Goal: Transaction & Acquisition: Purchase product/service

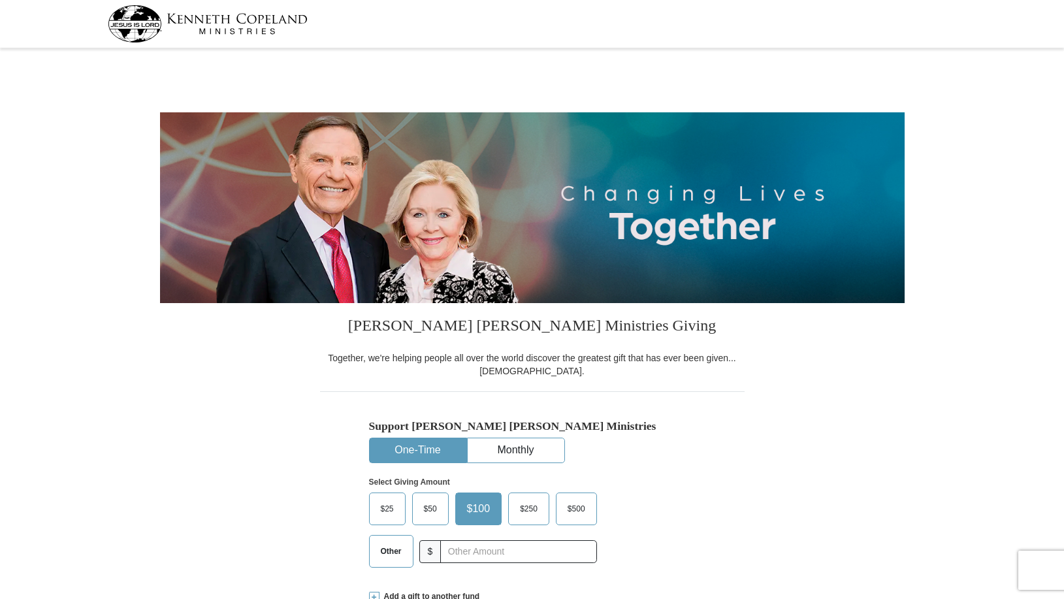
select select "CT"
click at [376, 512] on span "$25" at bounding box center [387, 509] width 26 height 20
click at [0, 0] on input "$25" at bounding box center [0, 0] width 0 height 0
click at [413, 445] on button "One-Time" at bounding box center [418, 450] width 97 height 24
click at [452, 549] on input "text" at bounding box center [517, 551] width 145 height 23
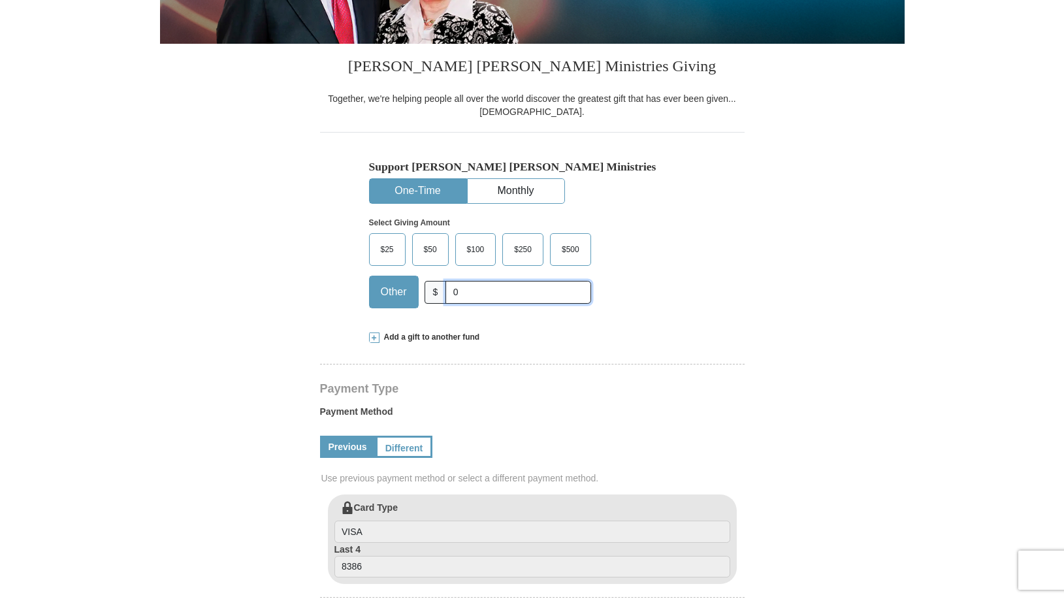
scroll to position [264, 0]
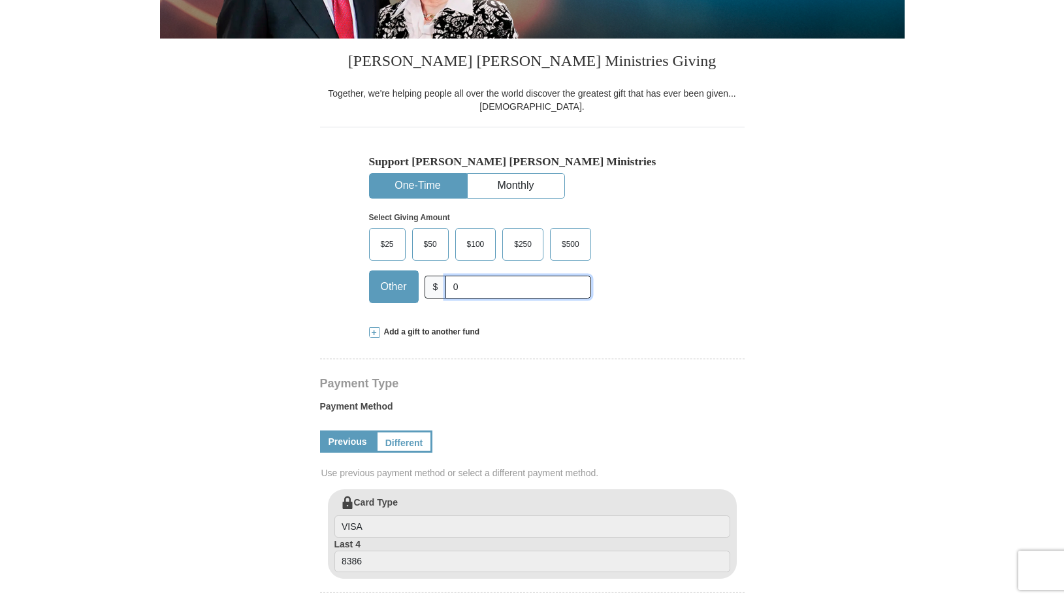
type input "0"
click at [469, 336] on span "Add a gift to another fund" at bounding box center [429, 332] width 101 height 11
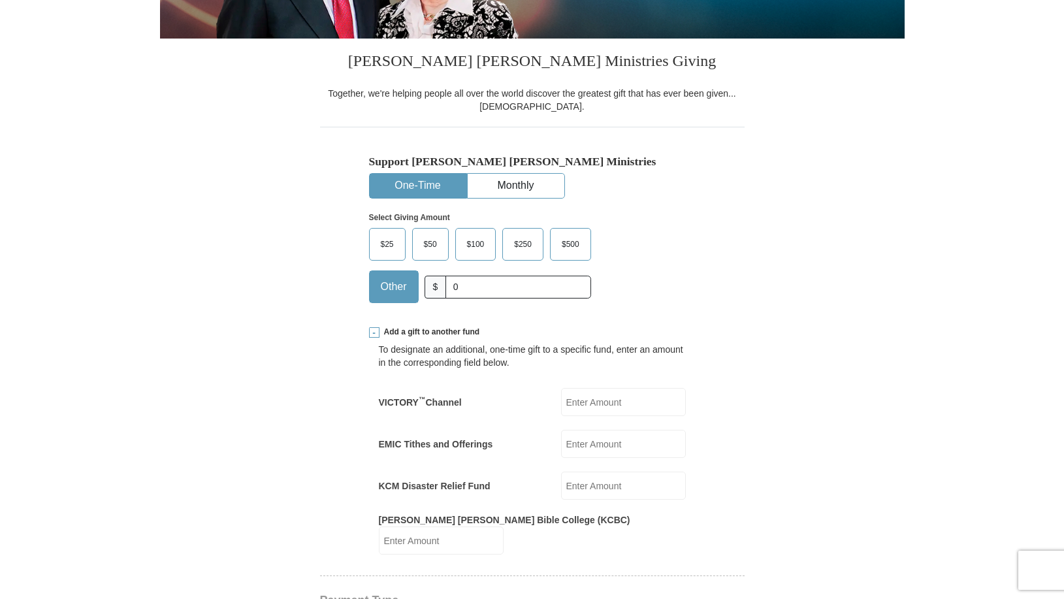
click at [578, 438] on input "EMIC Tithes and Offerings" at bounding box center [623, 444] width 125 height 28
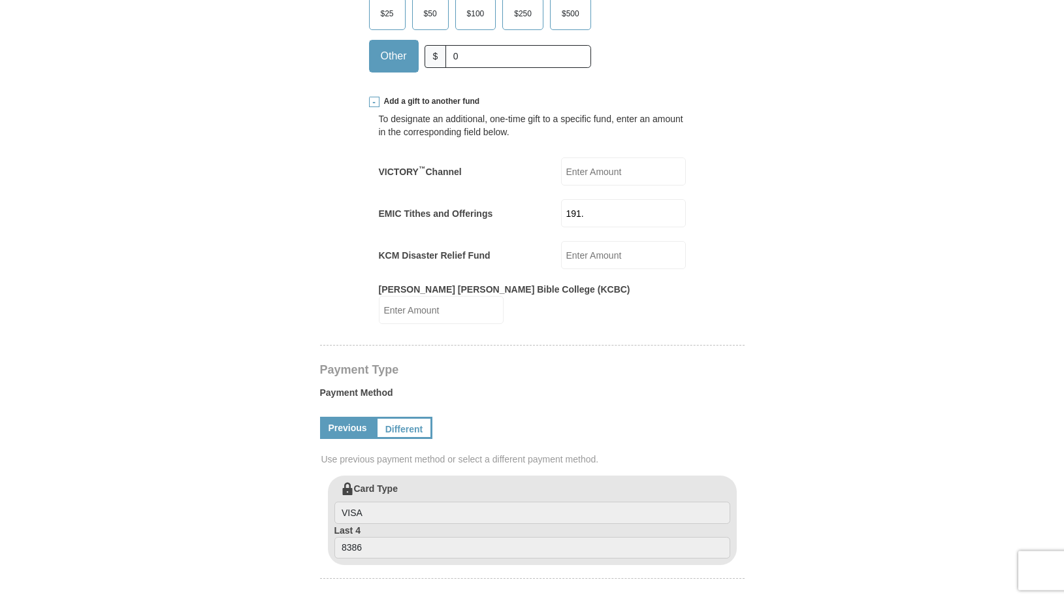
scroll to position [517, 0]
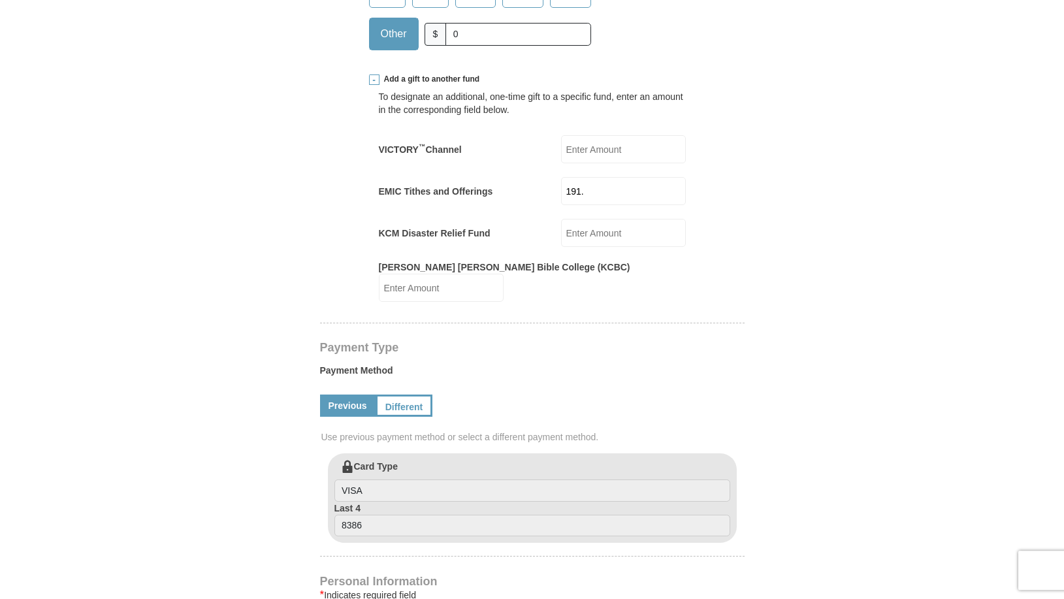
type input "191."
click at [595, 149] on input "VICTORY ™ Channel" at bounding box center [623, 149] width 125 height 28
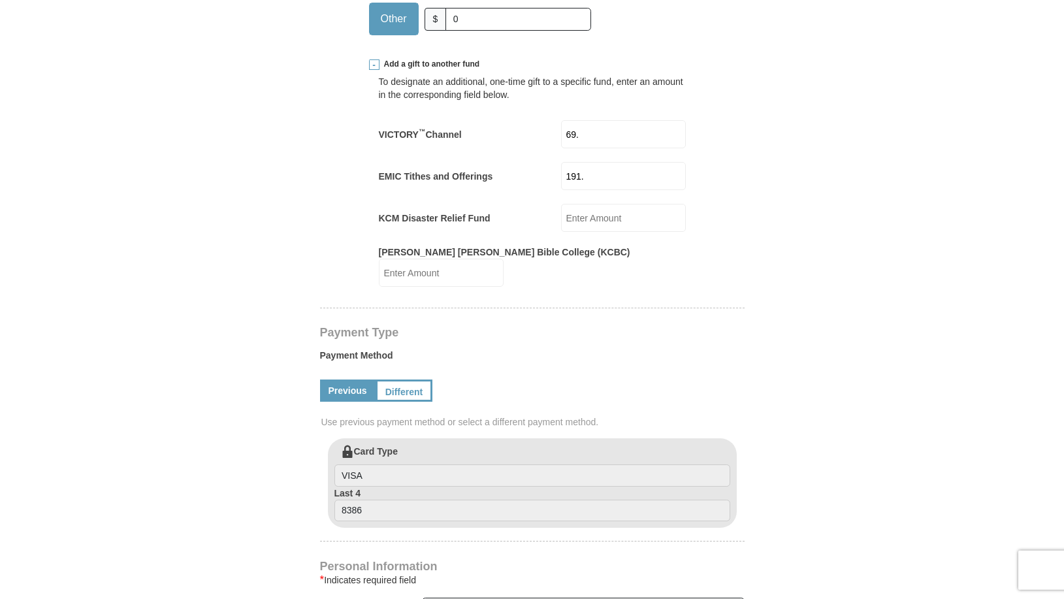
scroll to position [530, 0]
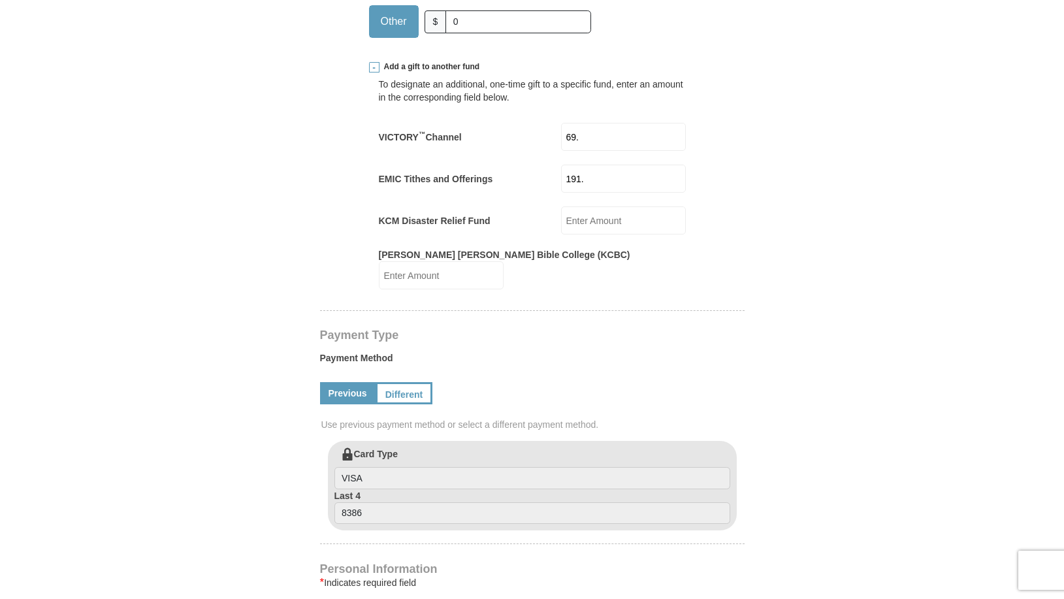
click at [575, 138] on input "69." at bounding box center [623, 137] width 125 height 28
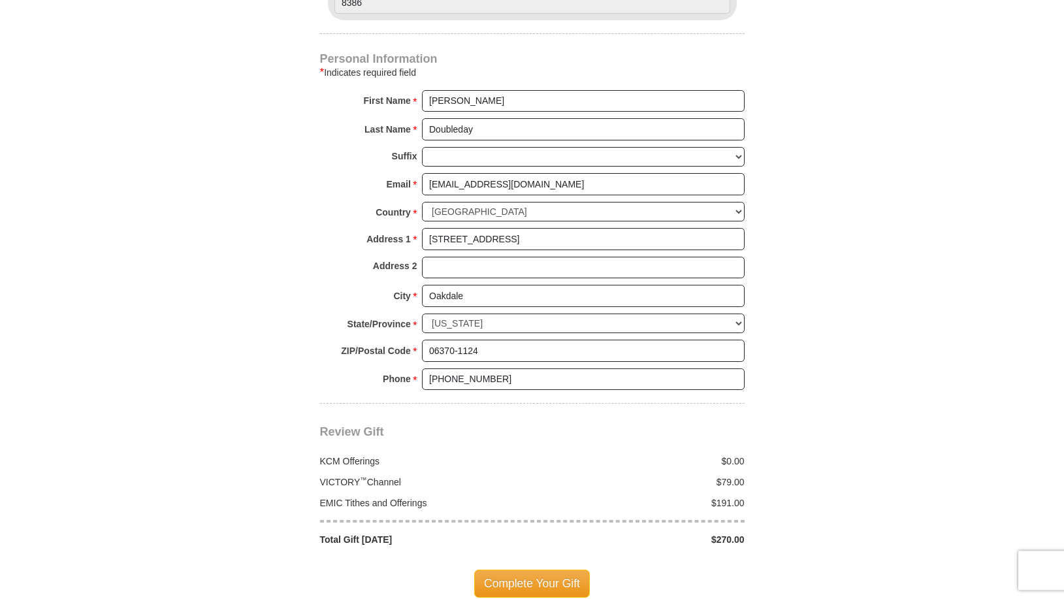
scroll to position [1042, 0]
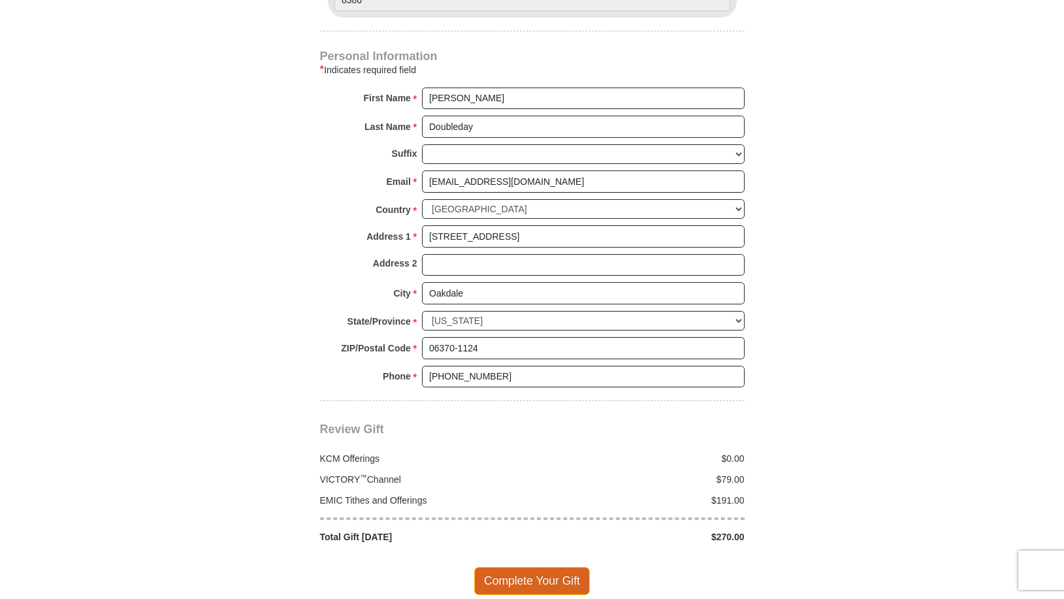
type input "79."
click at [534, 570] on span "Complete Your Gift" at bounding box center [532, 580] width 116 height 27
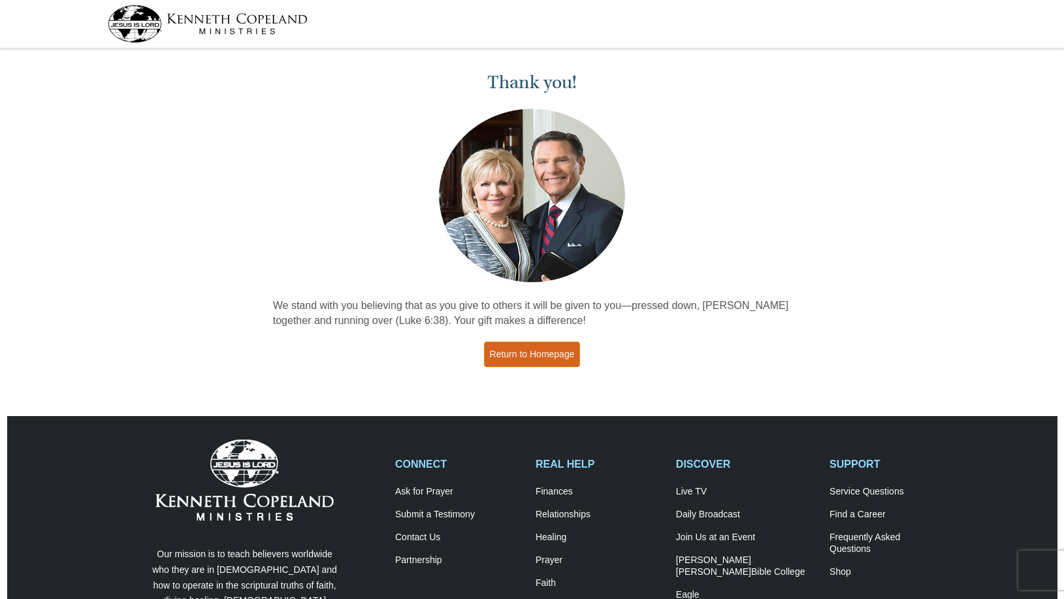
click at [552, 362] on link "Return to Homepage" at bounding box center [532, 354] width 97 height 25
